Goal: Task Accomplishment & Management: Use online tool/utility

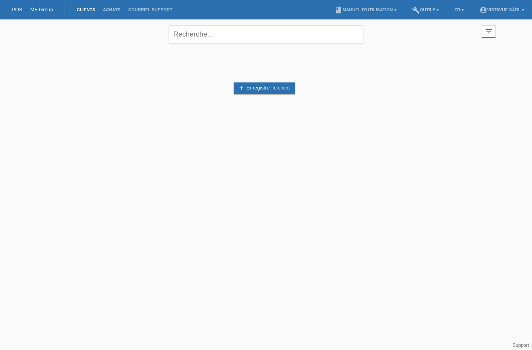
click at [485, 37] on div "filter_list" at bounding box center [489, 31] width 14 height 13
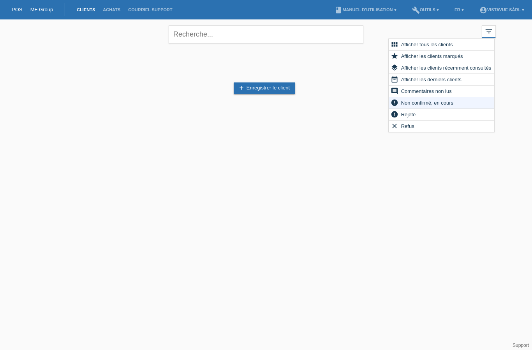
click at [440, 44] on span "Afficher tous les clients" at bounding box center [427, 44] width 54 height 9
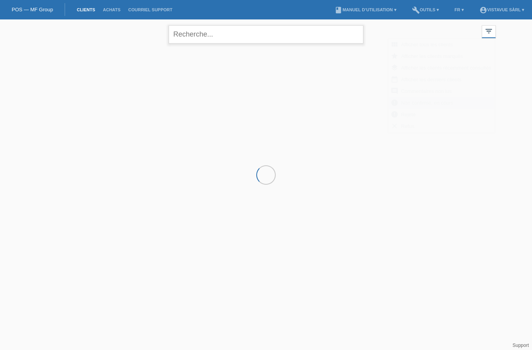
click at [186, 38] on input "text" at bounding box center [266, 34] width 195 height 18
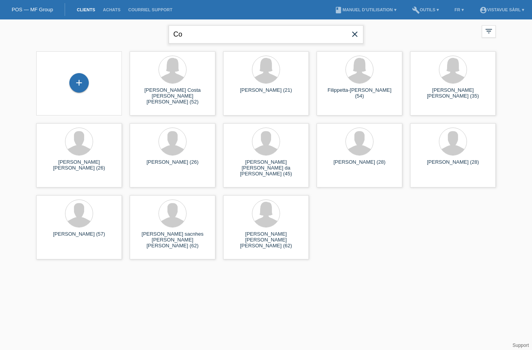
type input "C"
type input "[PERSON_NAME]"
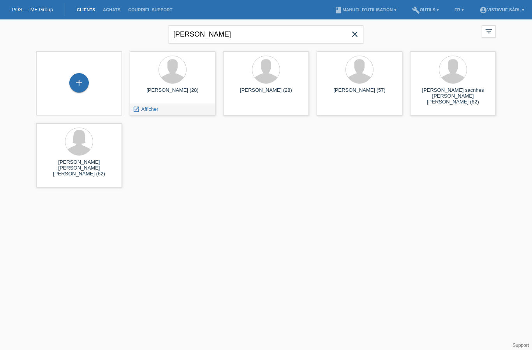
click at [153, 106] on span "Afficher" at bounding box center [149, 109] width 17 height 6
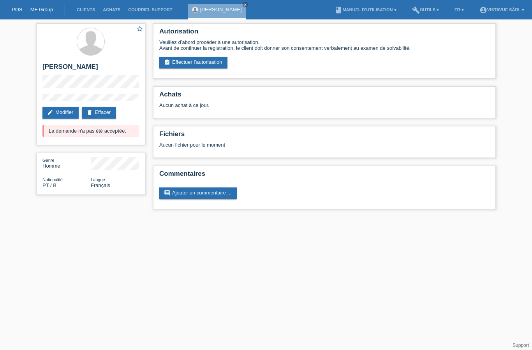
click at [202, 69] on link "assignment_turned_in Effectuer l’autorisation" at bounding box center [193, 63] width 68 height 12
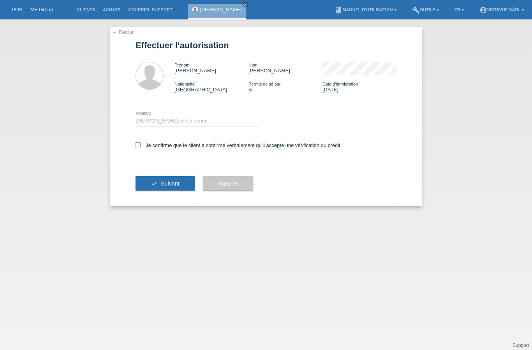
click at [147, 119] on select "Veuillez sélectionner CHF 1.00 - CHF 499.00 CHF 500.00 - CHF 1'999.00 CHF 2'000…" at bounding box center [196, 120] width 123 height 9
select select "2"
click at [139, 148] on input "Je confirme que le client a confirmé verbalement qu'il accepte une vérification…" at bounding box center [137, 144] width 5 height 5
checkbox input "true"
click at [143, 191] on button "check Suivant" at bounding box center [165, 183] width 60 height 15
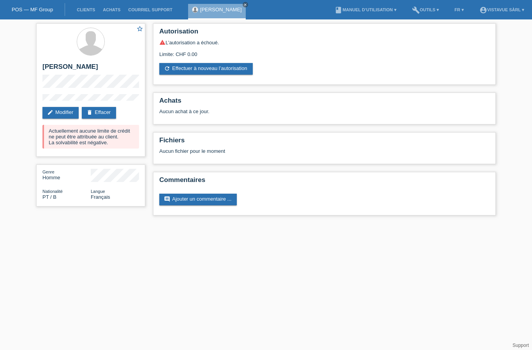
click at [175, 223] on html "POS — MF Group Clients Achats Courriel Support [PERSON_NAME] close menu" at bounding box center [266, 111] width 532 height 223
